Goal: Information Seeking & Learning: Understand process/instructions

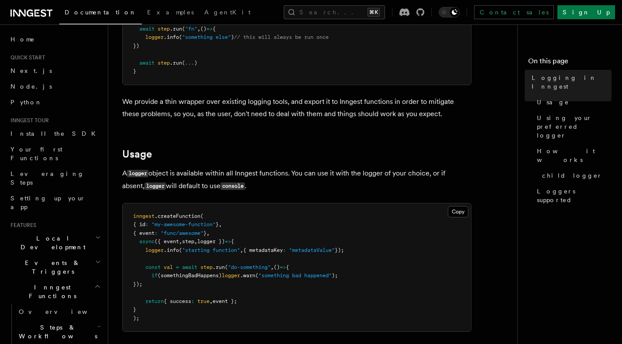
scroll to position [525, 0]
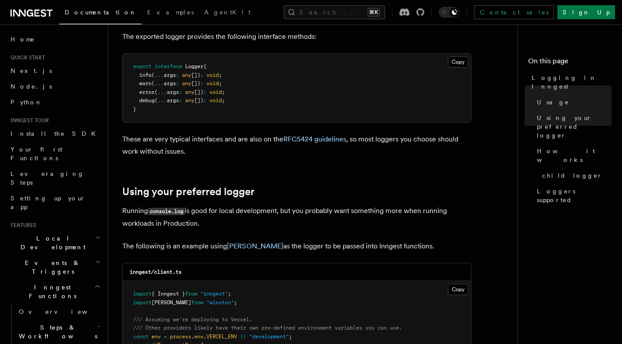
click at [314, 184] on article "Features Inngest Functions Logging in Inngest Log handling can have some caveat…" at bounding box center [316, 302] width 388 height 1579
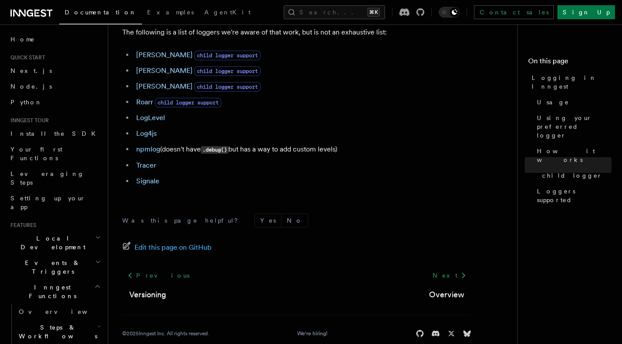
scroll to position [1282, 0]
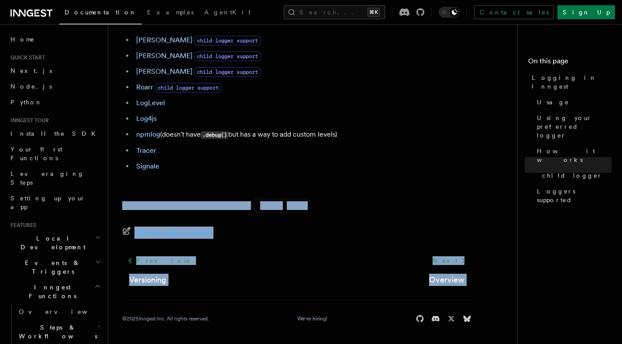
drag, startPoint x: 211, startPoint y: 291, endPoint x: 209, endPoint y: 190, distance: 101.3
click at [209, 190] on div "Was this page helpful? Yes No Edit this page on GitHub Previous Versioning Next…" at bounding box center [296, 262] width 349 height 163
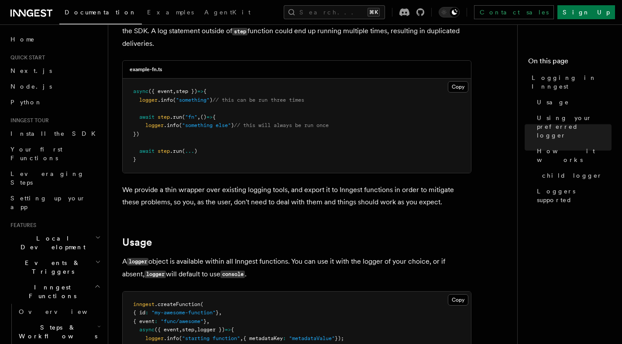
scroll to position [0, 0]
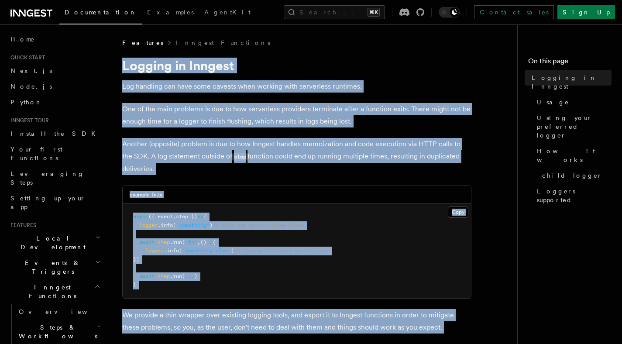
click at [123, 68] on h1 "Logging in Inngest" at bounding box center [296, 66] width 349 height 16
copy article "Logging in Inngest Log handling can have some caveats when working with serverl…"
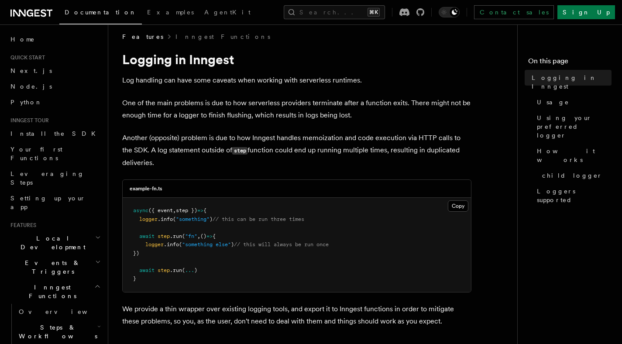
scroll to position [7, 0]
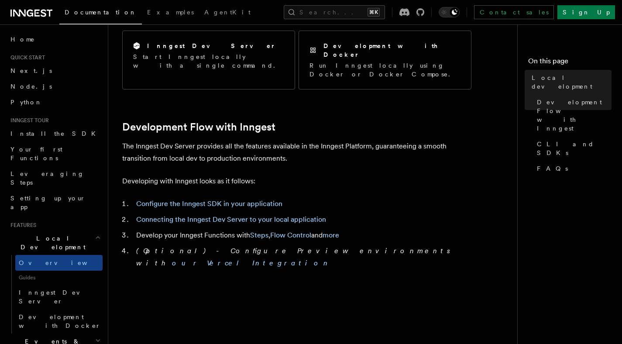
scroll to position [373, 0]
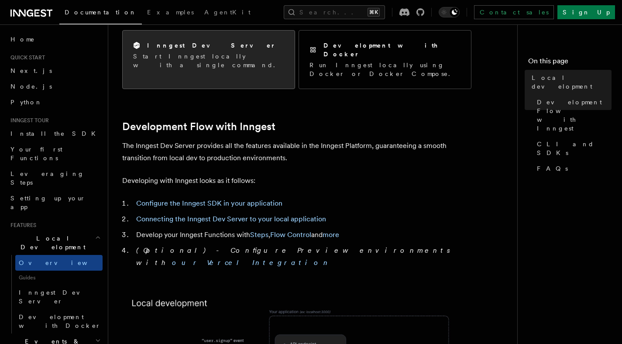
click at [235, 62] on div "Inngest Dev Server Start Inngest locally with a single command." at bounding box center [209, 55] width 172 height 49
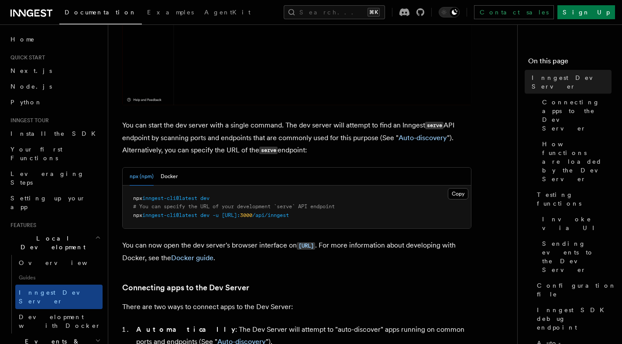
scroll to position [296, 0]
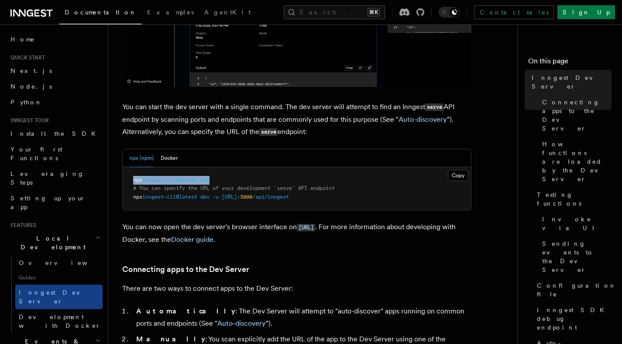
drag, startPoint x: 240, startPoint y: 182, endPoint x: 110, endPoint y: 184, distance: 129.3
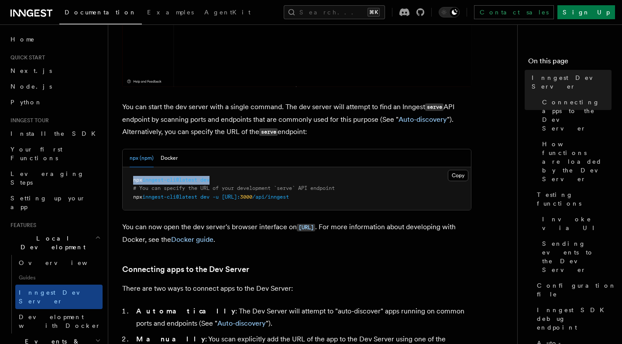
copy span "npx inngest-cli@latest dev"
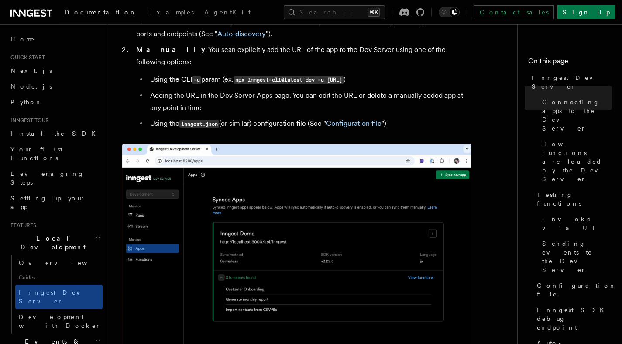
scroll to position [584, 0]
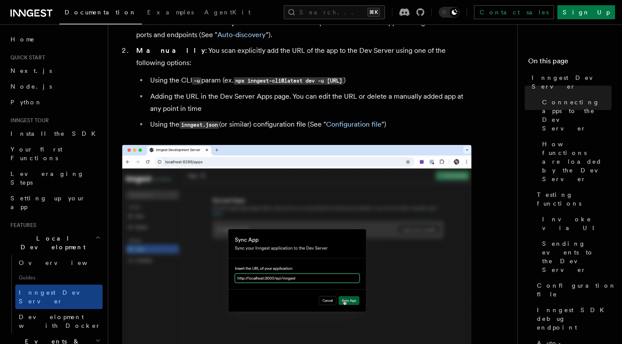
drag, startPoint x: 242, startPoint y: 70, endPoint x: 400, endPoint y: 70, distance: 158.5
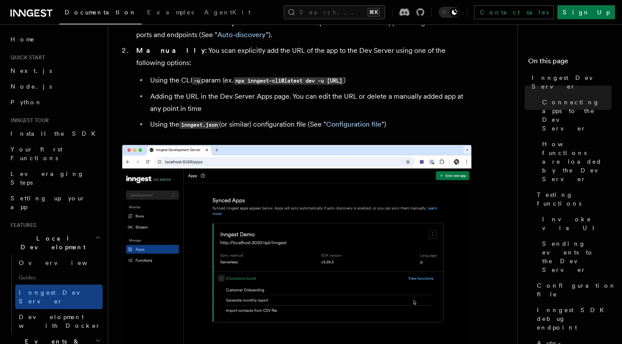
click at [344, 77] on code "npx inngest-cli@latest dev -u [URL]" at bounding box center [289, 80] width 110 height 7
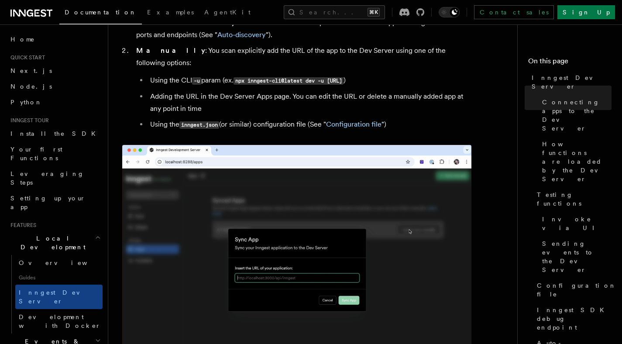
drag, startPoint x: 438, startPoint y: 70, endPoint x: 239, endPoint y: 71, distance: 199.1
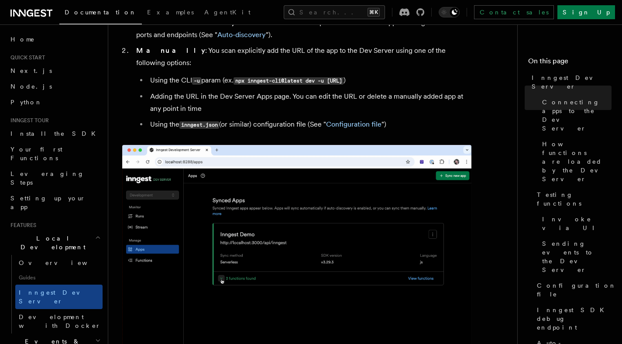
click at [239, 77] on code "npx inngest-cli@latest dev -u http://localhost:3000/api/inngest" at bounding box center [289, 80] width 110 height 7
copy code "npx inngest-cli@latest dev -u http://localhost:3000/api/inngest"
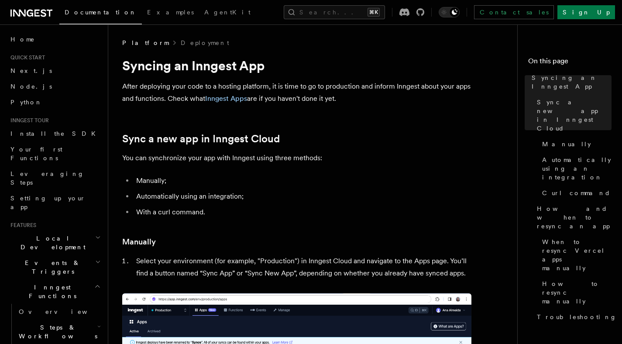
scroll to position [2547, 0]
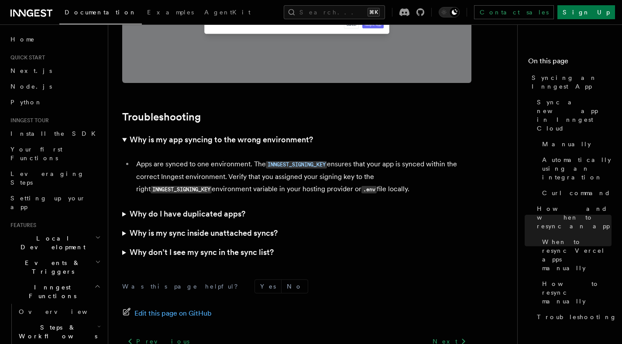
click at [53, 234] on span "Local Development" at bounding box center [51, 242] width 88 height 17
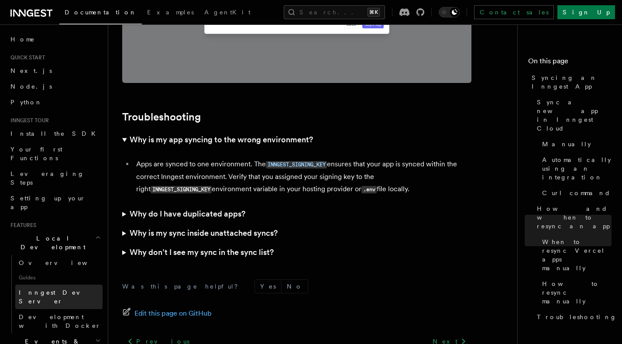
click at [63, 289] on span "Inngest Dev Server" at bounding box center [56, 297] width 75 height 16
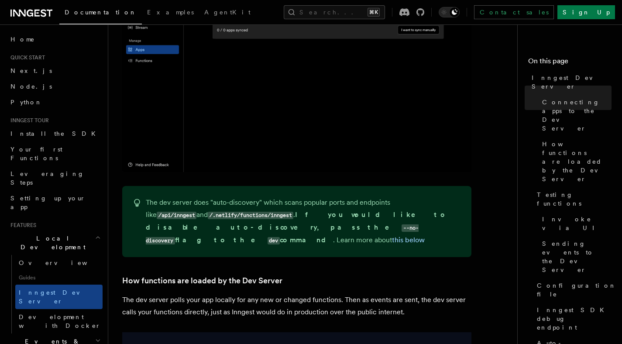
scroll to position [548, 0]
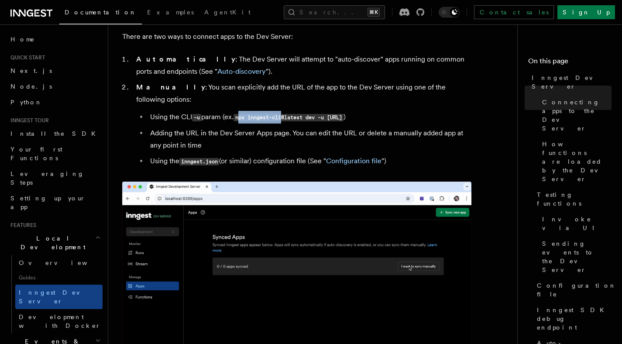
drag, startPoint x: 243, startPoint y: 109, endPoint x: 287, endPoint y: 108, distance: 44.1
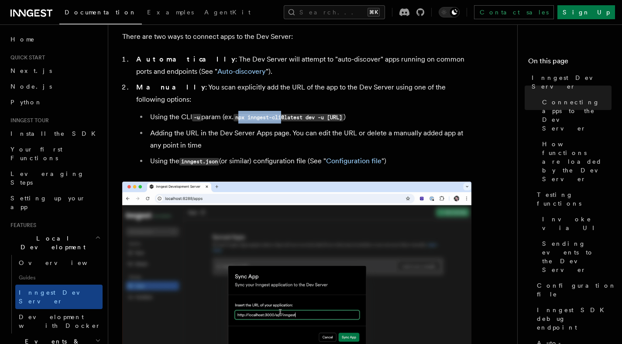
click at [287, 114] on code "npx inngest-cli@latest dev -u http://localhost:3000/api/inngest" at bounding box center [289, 117] width 110 height 7
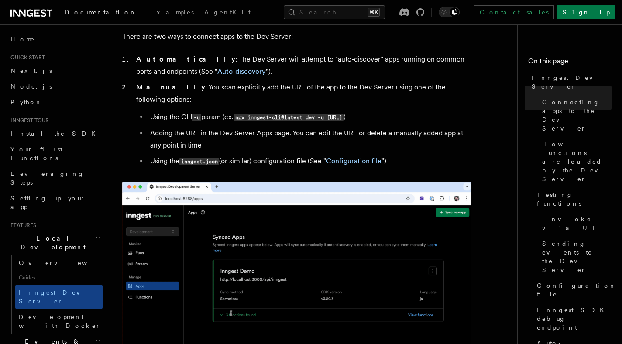
click at [344, 114] on code "npx inngest-cli@latest dev -u http://localhost:3000/api/inngest" at bounding box center [289, 117] width 110 height 7
drag, startPoint x: 439, startPoint y: 104, endPoint x: 241, endPoint y: 107, distance: 198.3
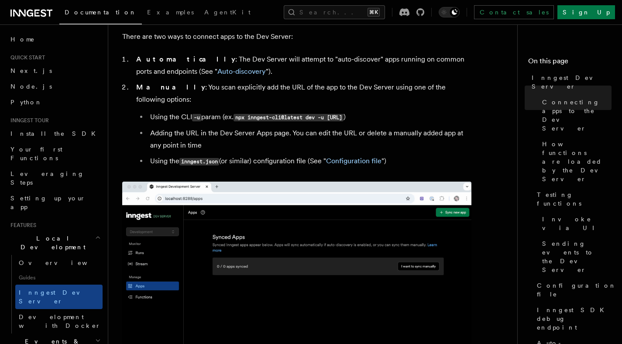
click at [241, 114] on code "npx inngest-cli@latest dev -u http://localhost:3000/api/inngest" at bounding box center [289, 117] width 110 height 7
copy code "npx inngest-cli@latest dev -u http://localhost:3000/api/inngest"
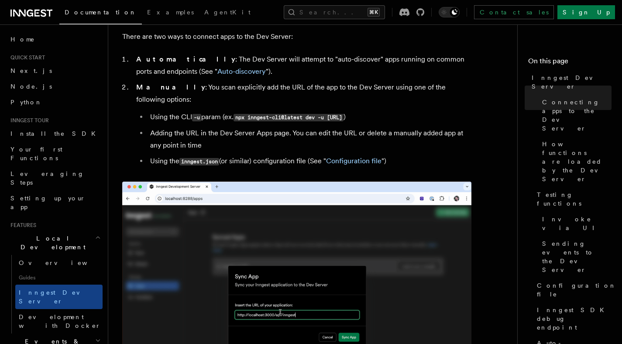
click at [333, 114] on code "npx inngest-cli@latest dev -u http://localhost:3000/api/inngest" at bounding box center [289, 117] width 110 height 7
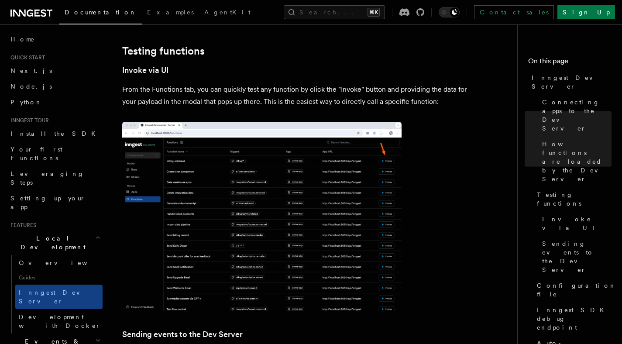
scroll to position [1334, 0]
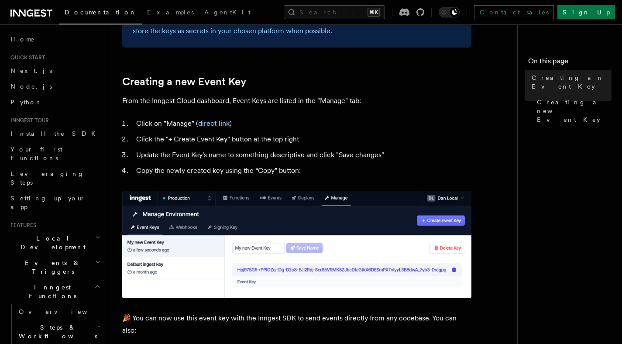
scroll to position [355, 0]
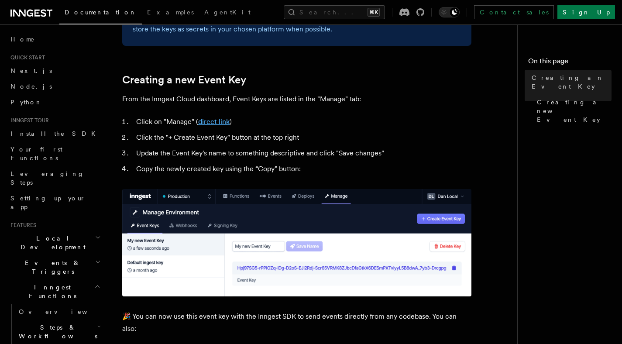
click at [202, 120] on link "direct link" at bounding box center [213, 121] width 31 height 8
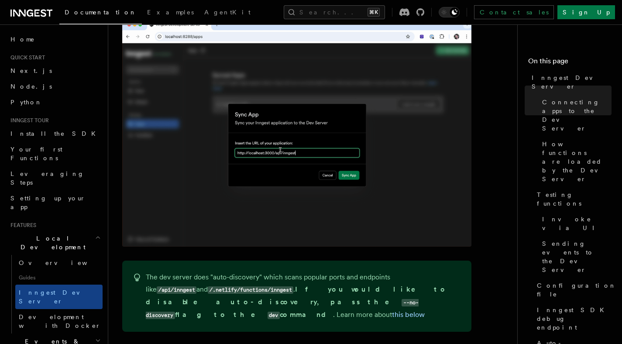
scroll to position [873, 0]
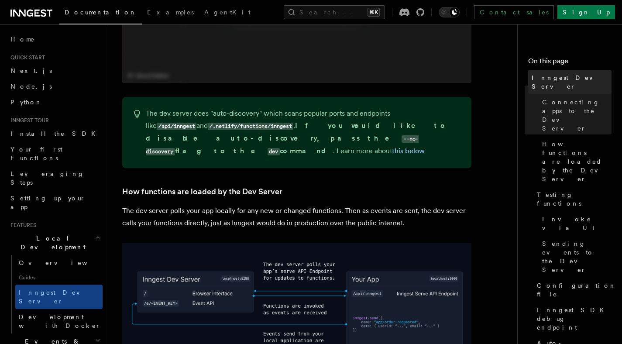
click at [563, 80] on span "Inngest Dev Server" at bounding box center [572, 81] width 80 height 17
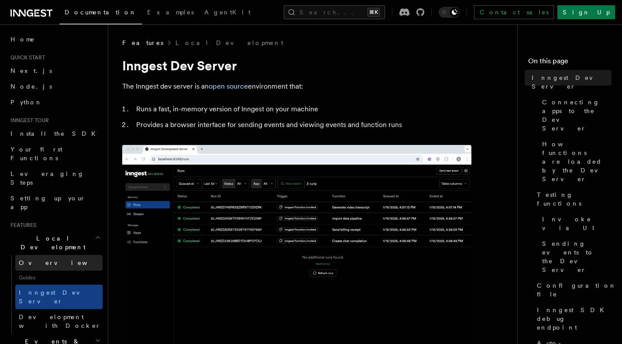
click at [49, 255] on link "Overview" at bounding box center [58, 263] width 87 height 16
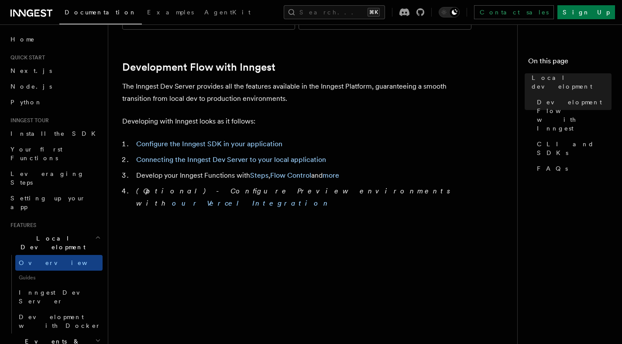
scroll to position [436, 0]
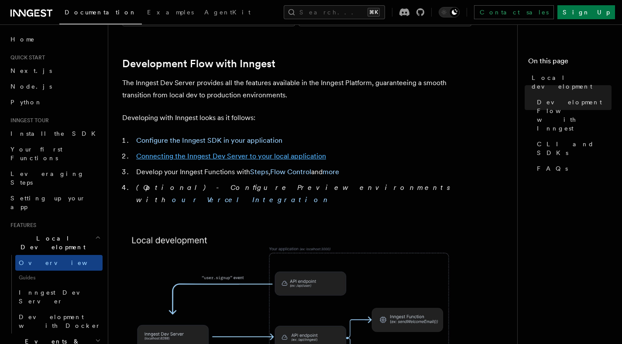
click at [290, 152] on link "Connecting the Inngest Dev Server to your local application" at bounding box center [231, 156] width 190 height 8
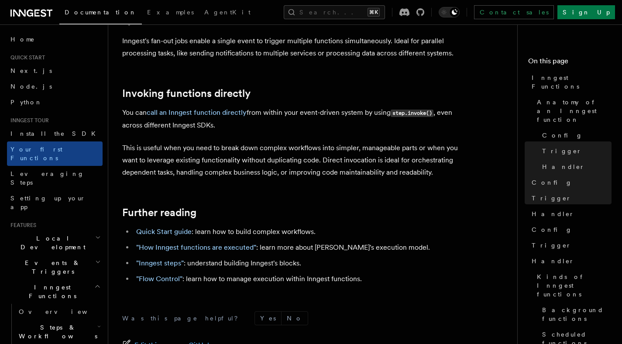
scroll to position [1799, 0]
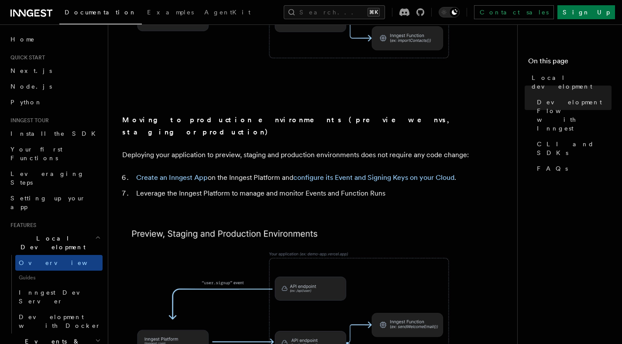
scroll to position [757, 0]
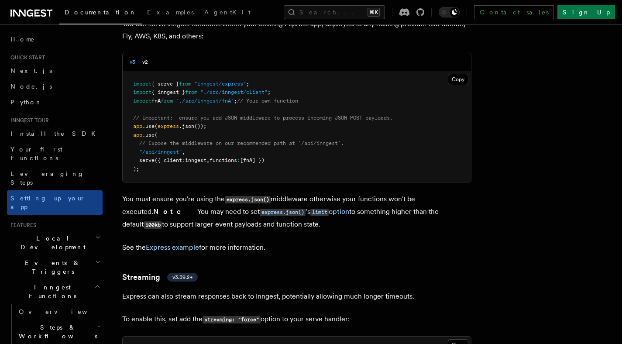
scroll to position [2680, 0]
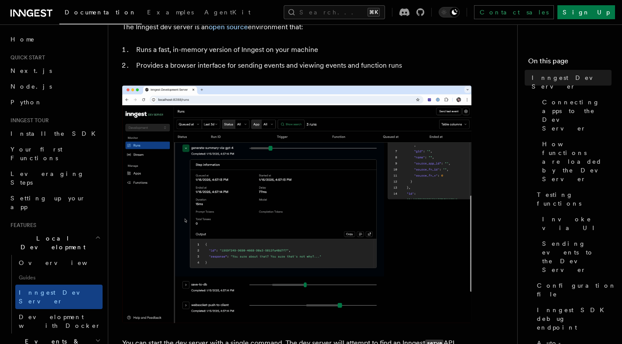
scroll to position [238, 0]
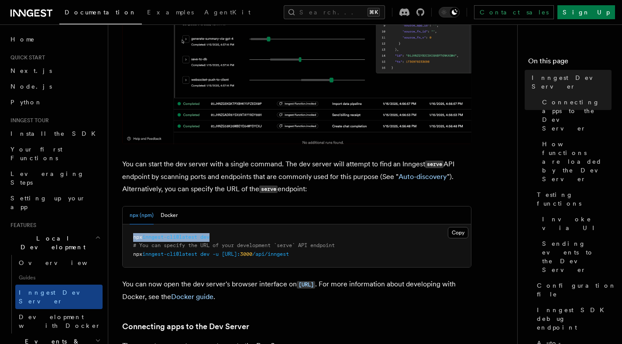
drag, startPoint x: 221, startPoint y: 239, endPoint x: 130, endPoint y: 242, distance: 90.4
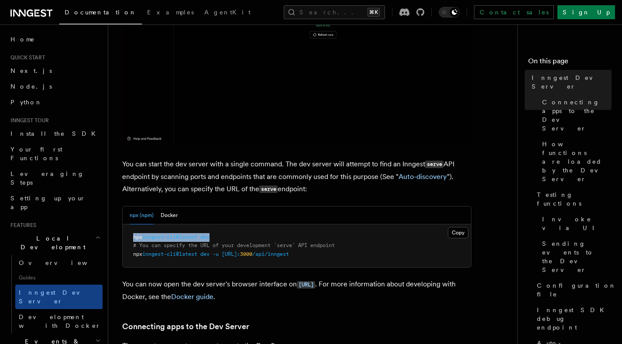
click at [130, 242] on pre "npx inngest-cli@latest dev # You can specify the URL of your development `serve…" at bounding box center [297, 245] width 348 height 43
click at [219, 228] on pre "npx inngest-cli@latest dev # You can specify the URL of your development `serve…" at bounding box center [297, 245] width 348 height 43
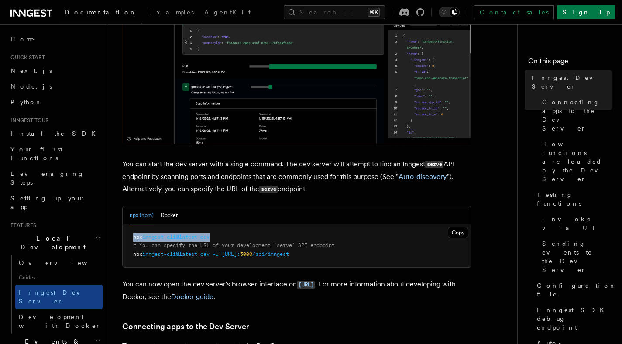
drag, startPoint x: 222, startPoint y: 230, endPoint x: 229, endPoint y: 237, distance: 10.2
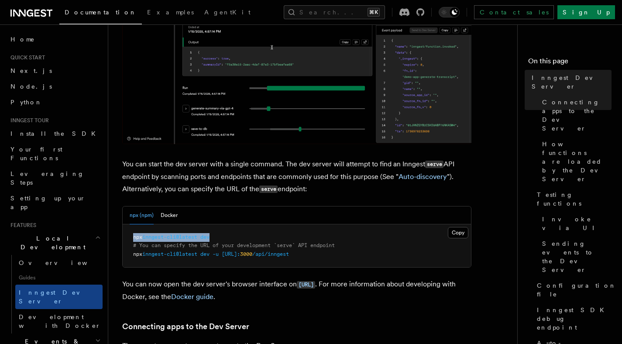
click at [229, 237] on pre "npx inngest-cli@latest dev # You can specify the URL of your development `serve…" at bounding box center [297, 245] width 348 height 43
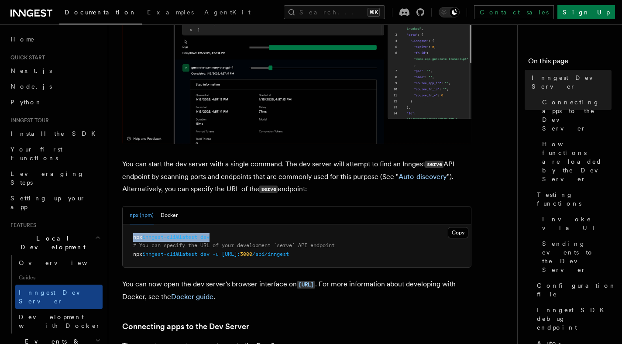
copy span "npx inngest-cli@latest dev"
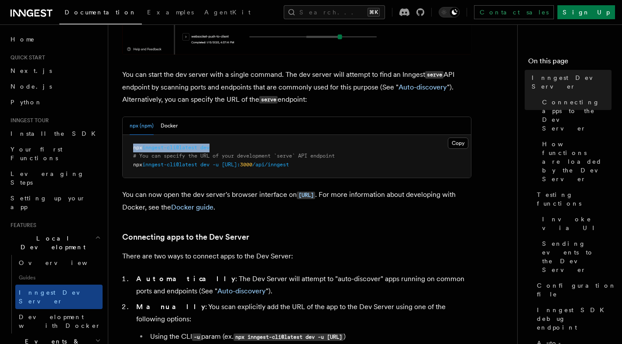
scroll to position [329, 0]
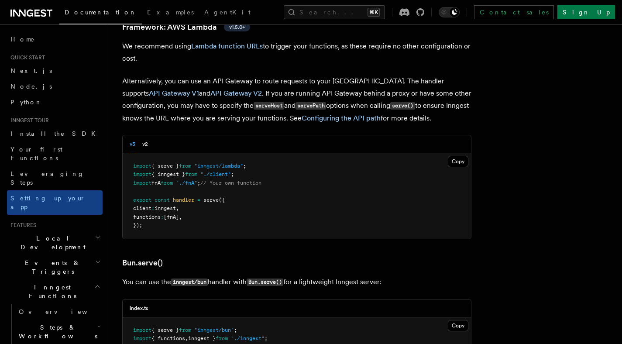
scroll to position [971, 0]
